Goal: Task Accomplishment & Management: Use online tool/utility

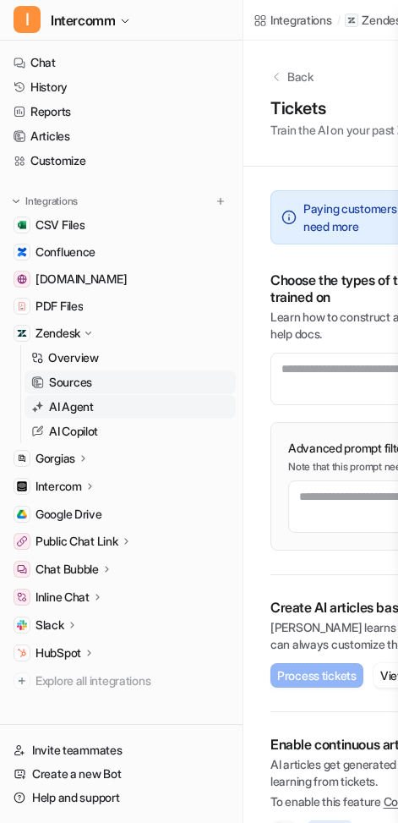
scroll to position [36, 113]
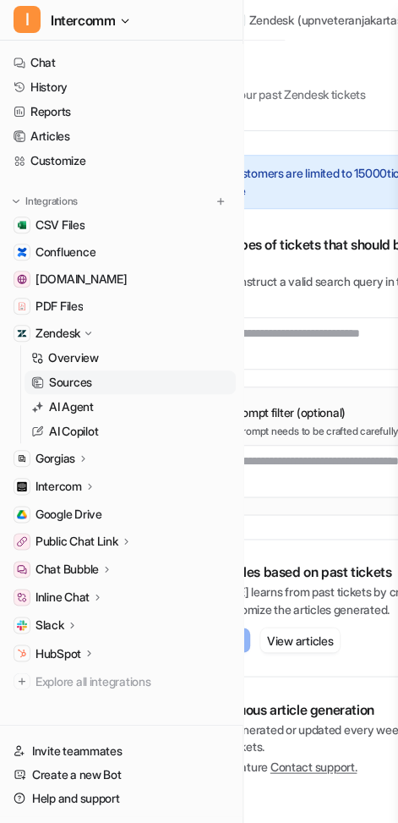
click at [108, 567] on icon at bounding box center [107, 568] width 12 height 13
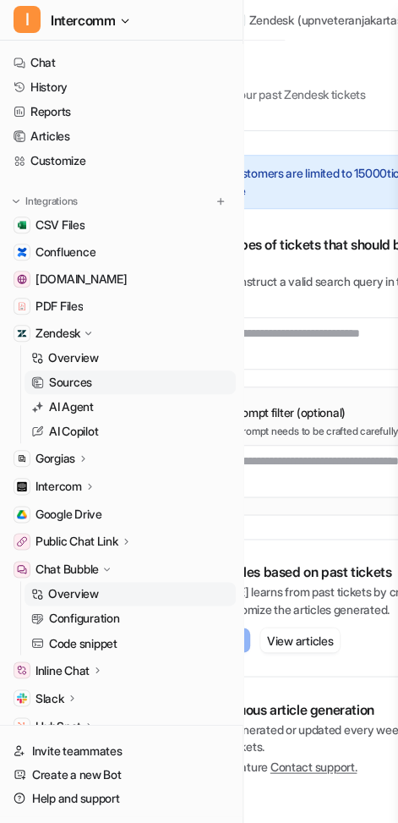
click at [98, 588] on p "Overview" at bounding box center [73, 593] width 51 height 17
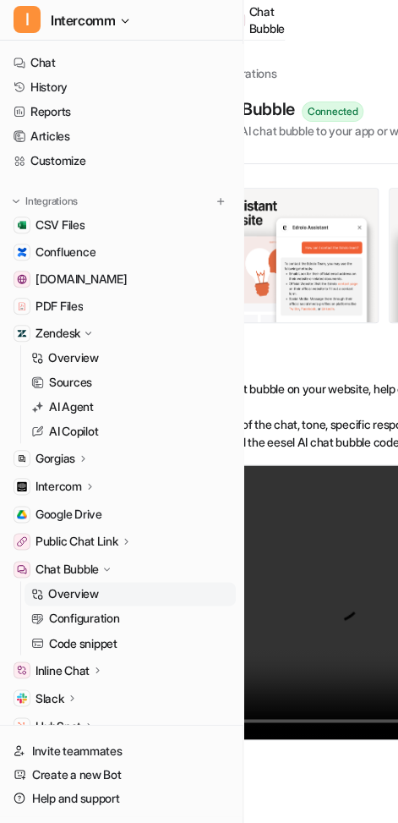
scroll to position [0, 113]
click at [127, 616] on link "Configuration" at bounding box center [130, 618] width 211 height 24
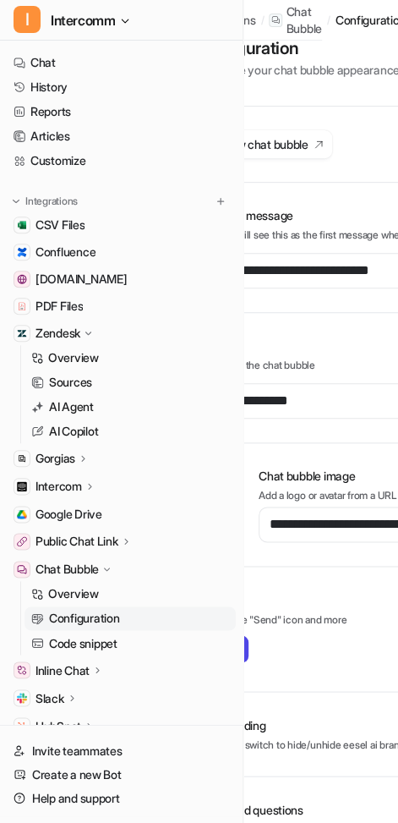
scroll to position [32, 109]
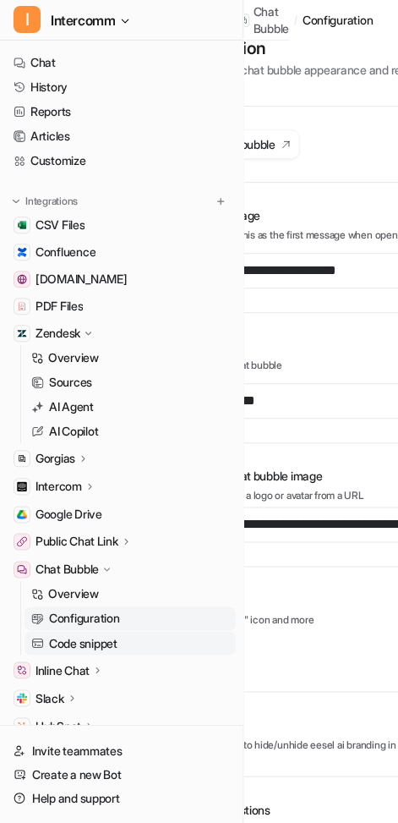
click at [148, 643] on link "Code snippet" at bounding box center [130, 643] width 211 height 24
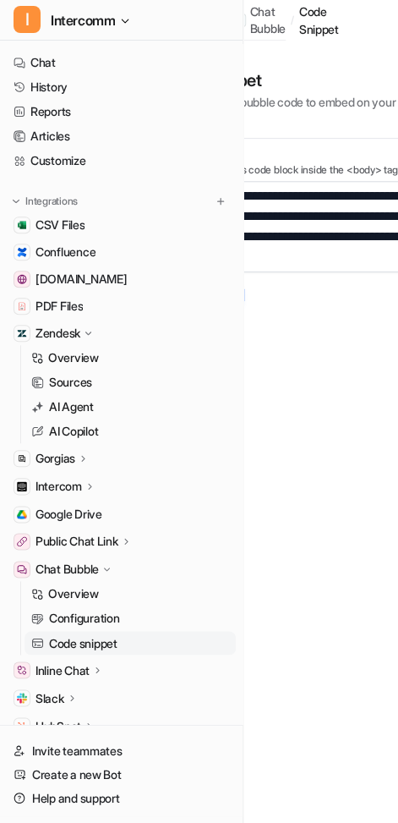
scroll to position [0, 96]
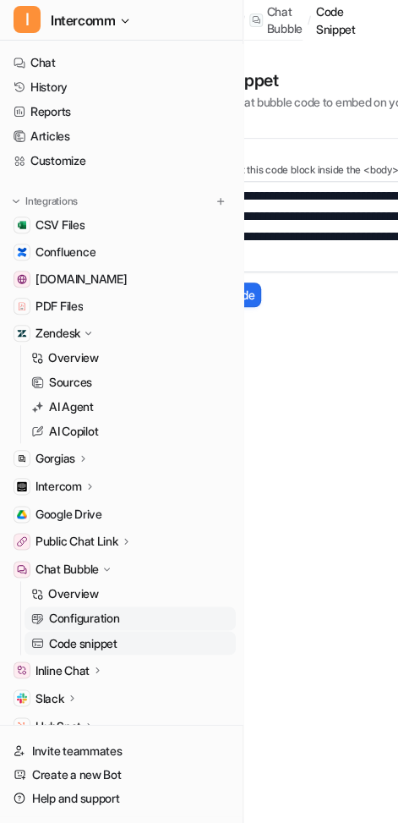
click at [161, 621] on link "Configuration" at bounding box center [130, 618] width 211 height 24
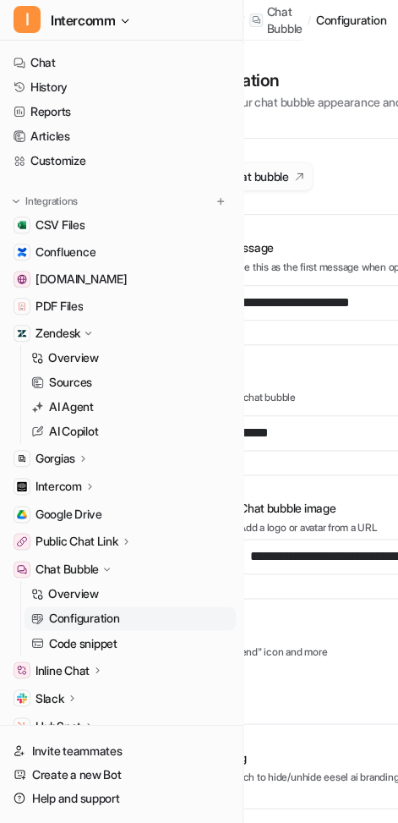
click at [293, 164] on button "Preview chat bubble" at bounding box center [244, 176] width 138 height 28
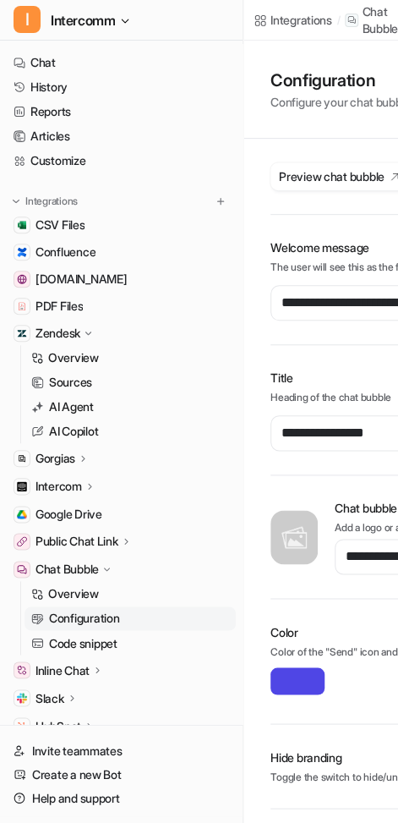
scroll to position [201, 0]
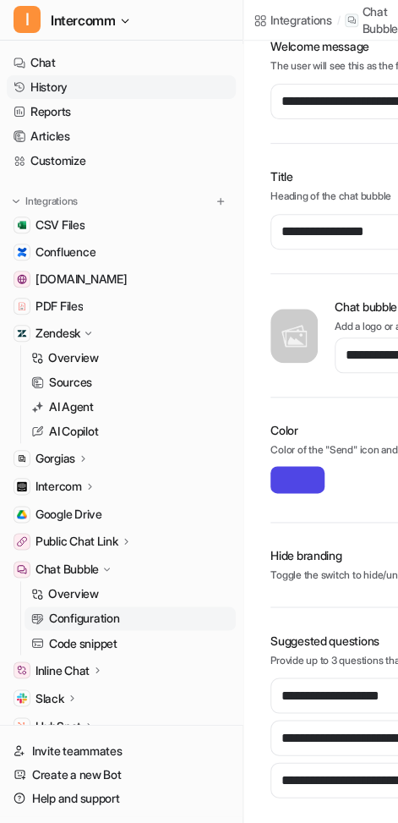
click at [124, 82] on link "History" at bounding box center [121, 87] width 229 height 24
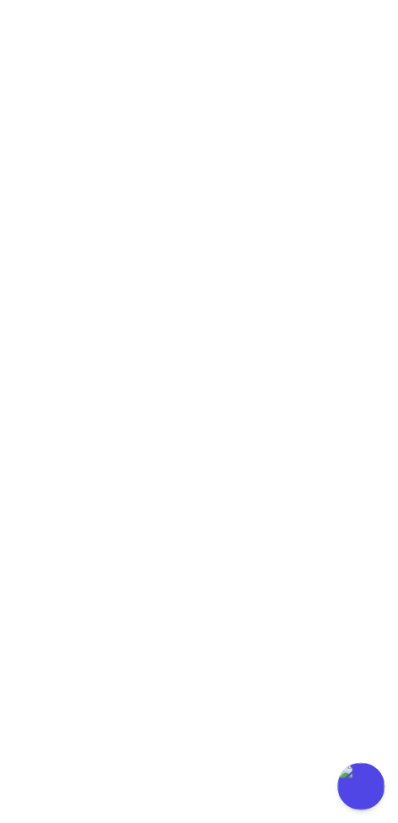
scroll to position [126, 0]
click at [362, 785] on img at bounding box center [361, 785] width 52 height 52
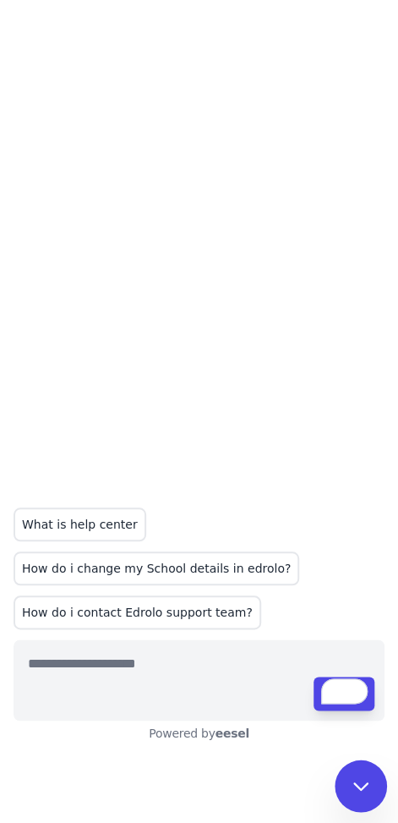
click at [364, 786] on icon at bounding box center [360, 786] width 13 height 7
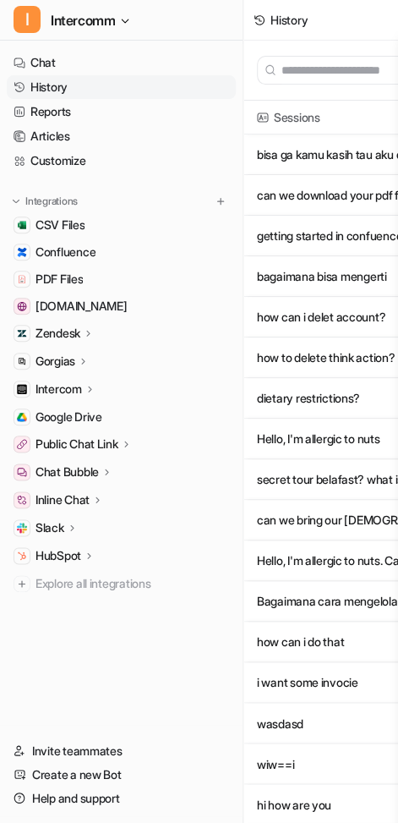
click at [99, 473] on p "Chat Bubble" at bounding box center [67, 471] width 63 height 17
